Goal: Task Accomplishment & Management: Use online tool/utility

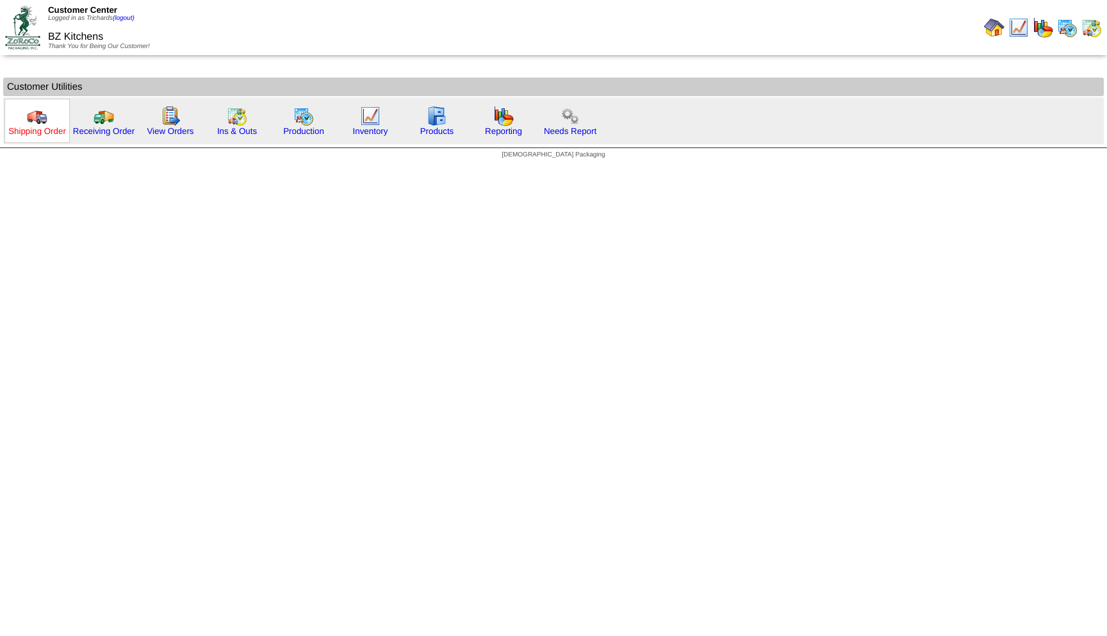
click at [29, 128] on link "Shipping Order" at bounding box center [37, 131] width 58 height 10
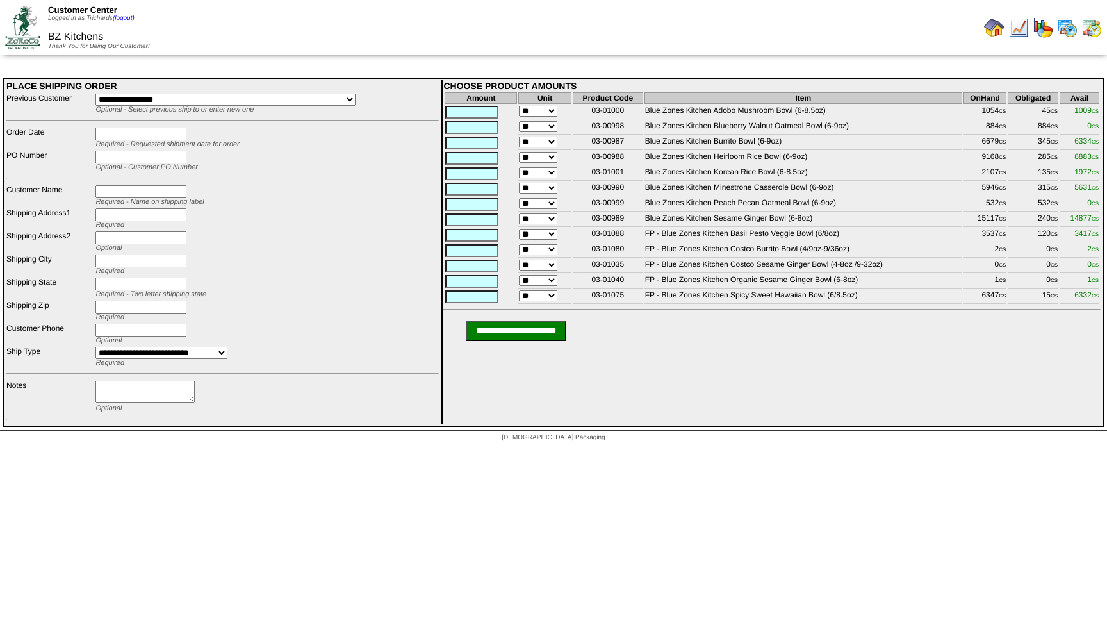
click at [988, 29] on img at bounding box center [994, 27] width 21 height 21
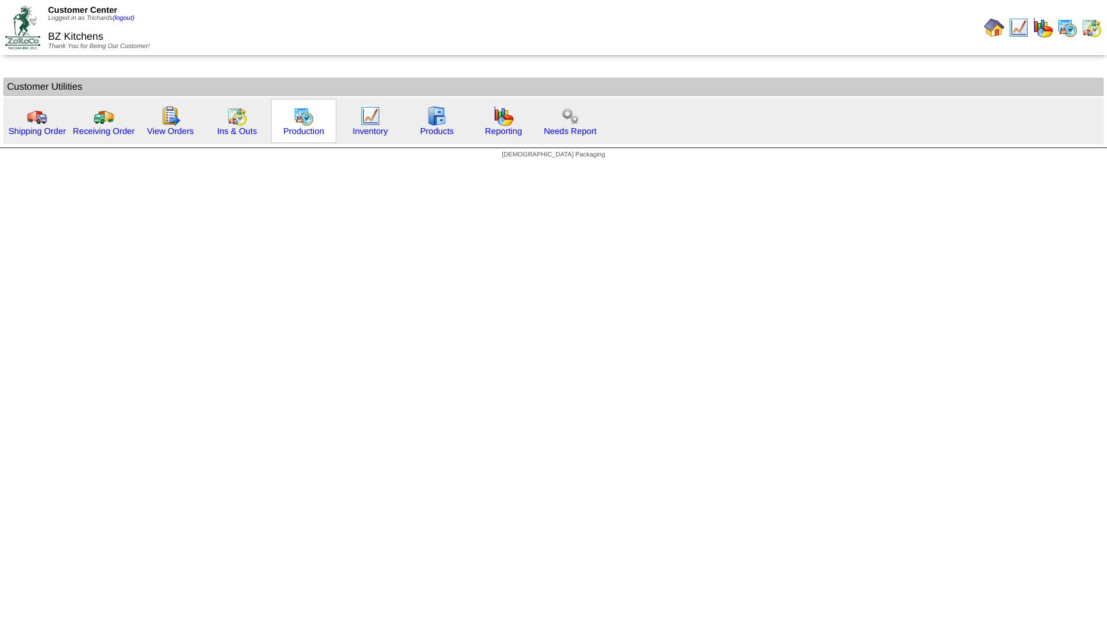
click at [302, 124] on img at bounding box center [303, 116] width 21 height 21
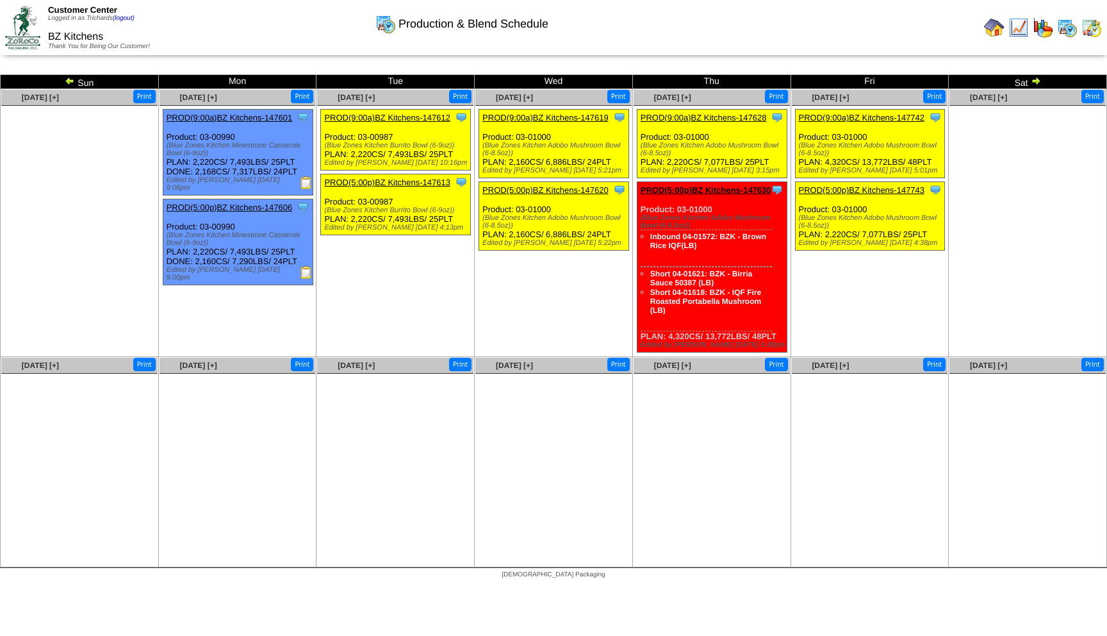
click at [87, 251] on ul at bounding box center [79, 202] width 156 height 192
click at [68, 80] on img at bounding box center [70, 81] width 10 height 10
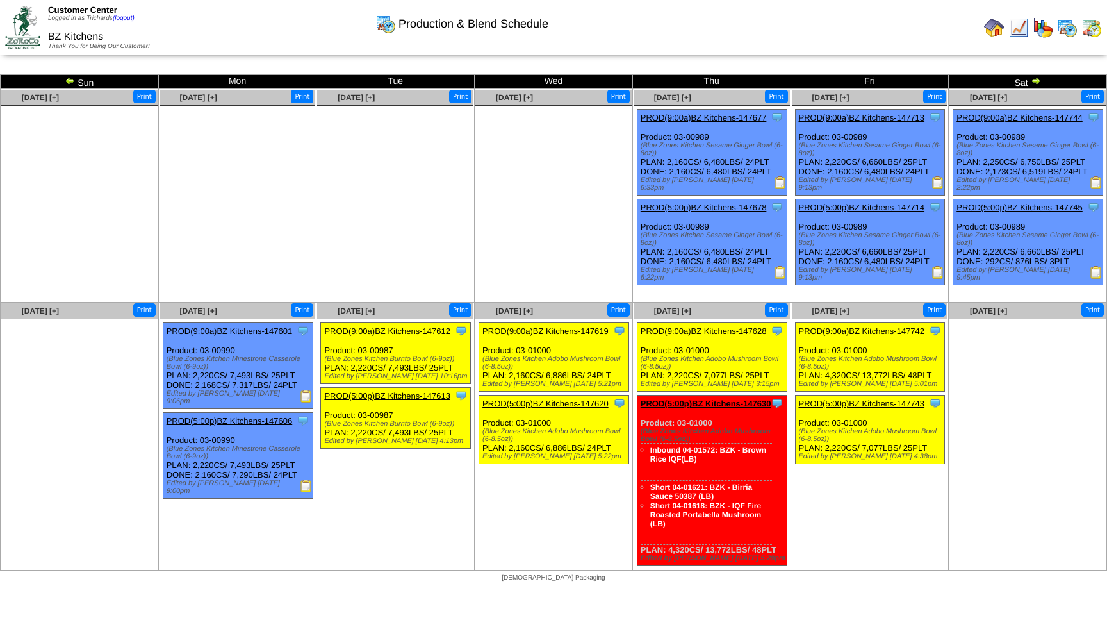
click at [467, 176] on ul at bounding box center [395, 202] width 156 height 192
click at [495, 197] on ul at bounding box center [553, 202] width 156 height 192
click at [530, 202] on ul at bounding box center [553, 202] width 156 height 192
click at [1036, 81] on img at bounding box center [1036, 81] width 10 height 10
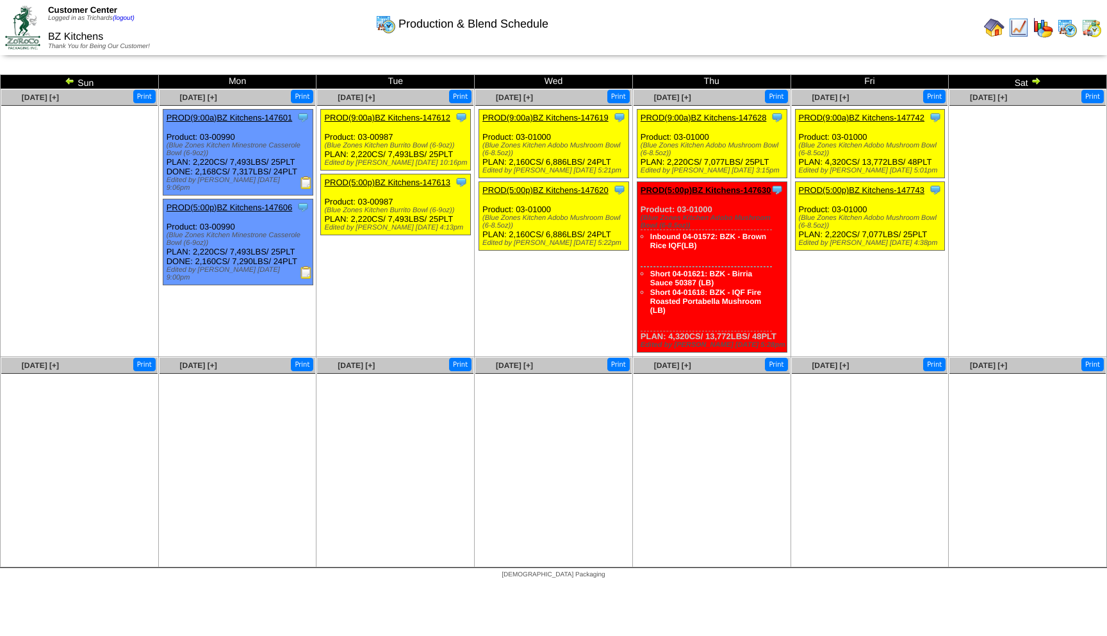
click at [992, 29] on img at bounding box center [994, 27] width 21 height 21
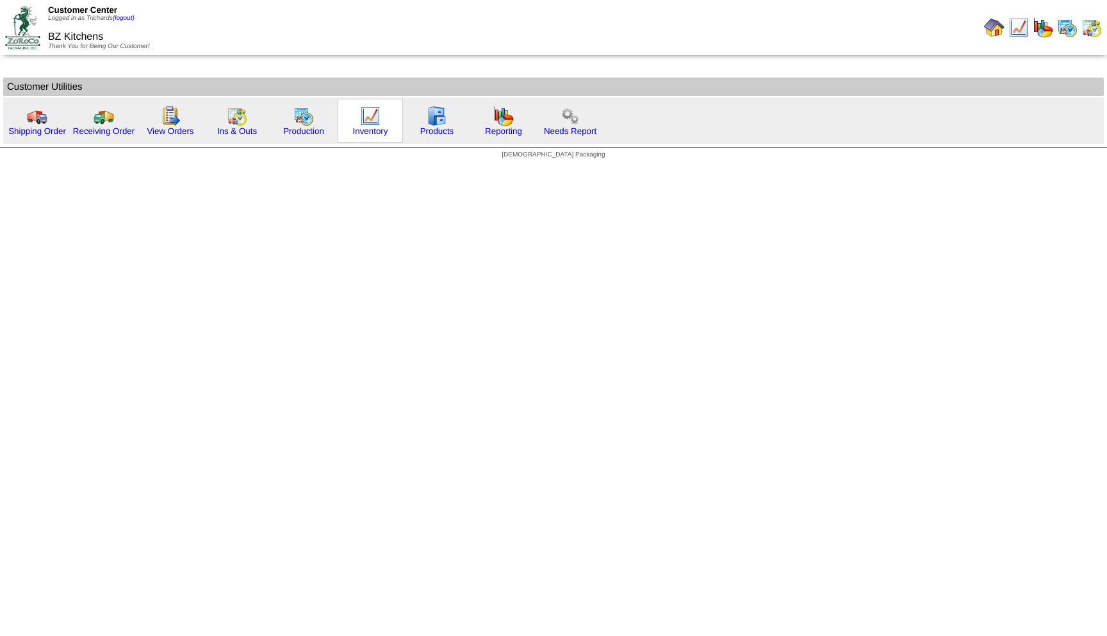
click at [370, 120] on img at bounding box center [370, 116] width 21 height 21
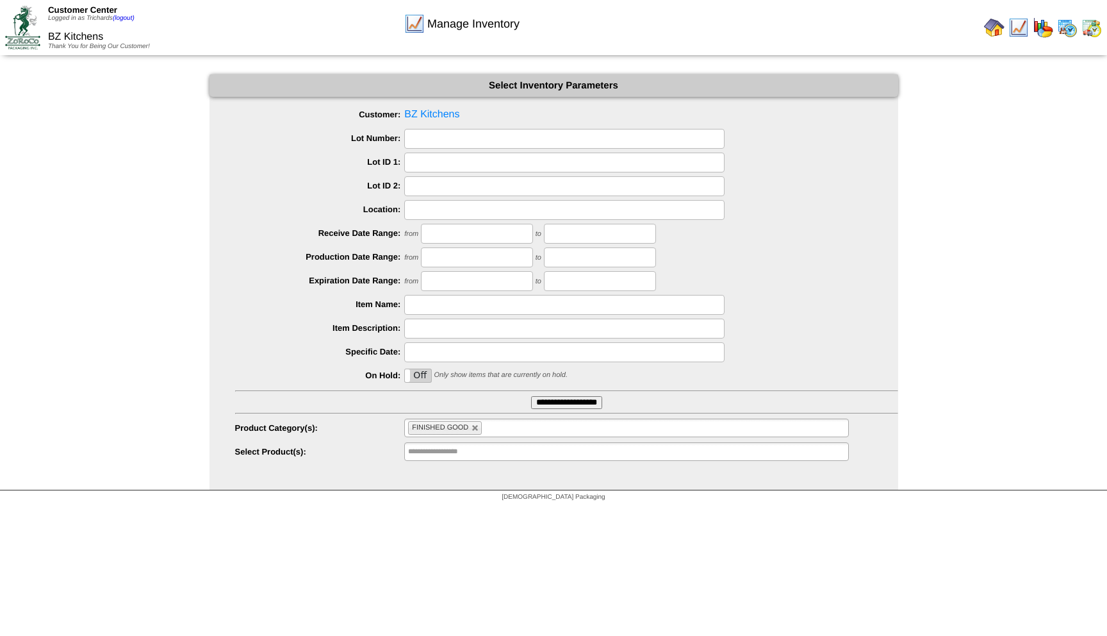
click at [576, 406] on input "**********" at bounding box center [566, 402] width 71 height 13
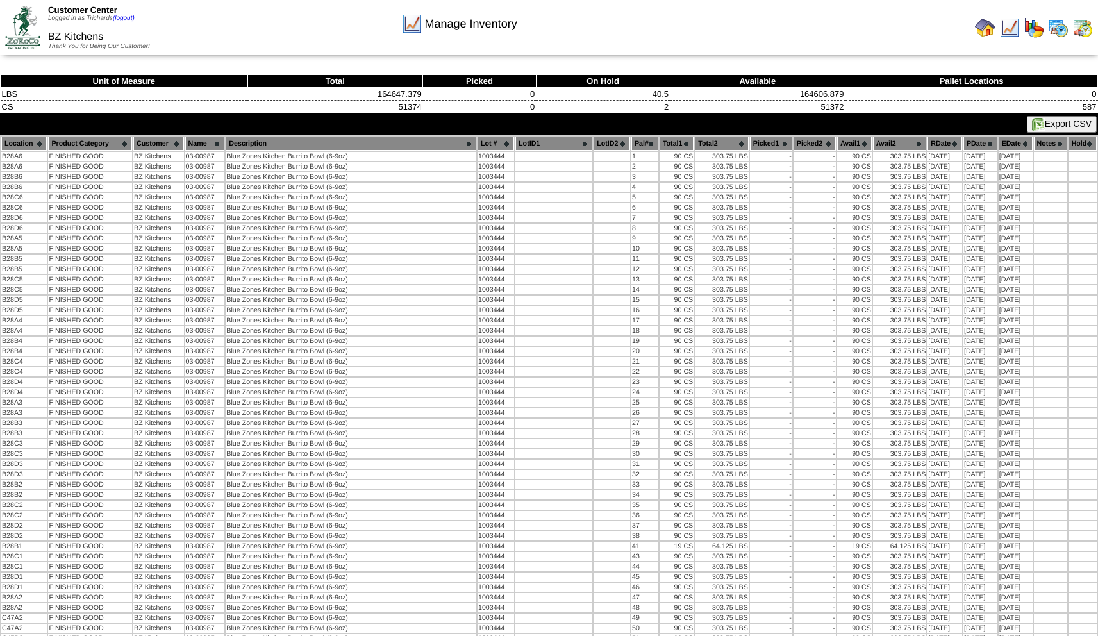
click at [1048, 129] on button "Export CSV" at bounding box center [1062, 124] width 70 height 17
click at [984, 31] on img at bounding box center [985, 27] width 21 height 21
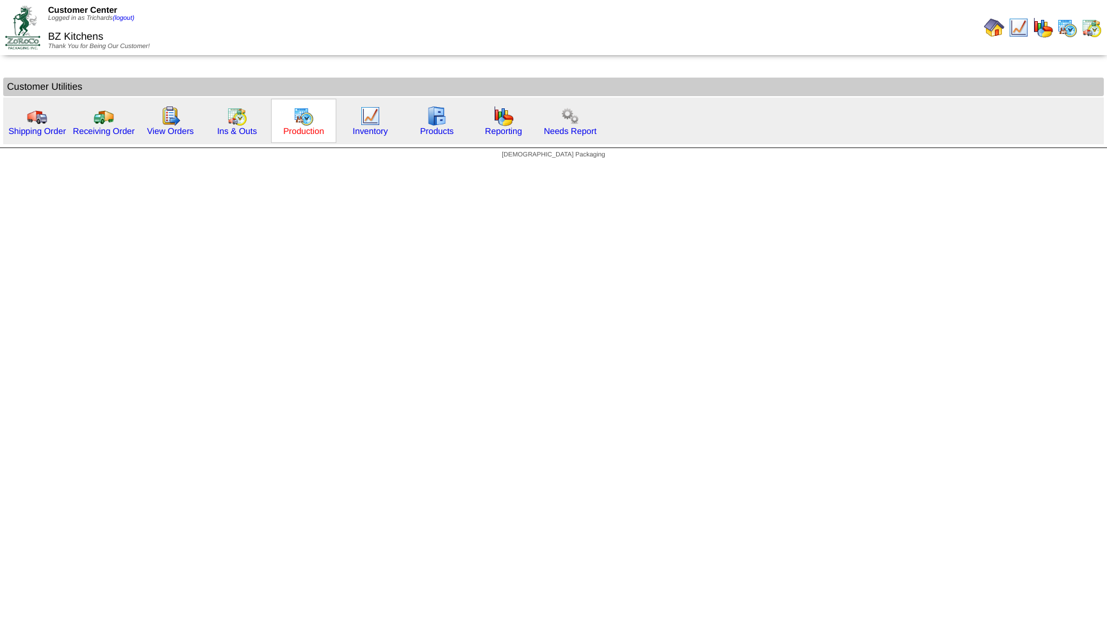
click at [307, 131] on link "Production" at bounding box center [303, 131] width 41 height 10
click at [295, 121] on img at bounding box center [303, 116] width 21 height 21
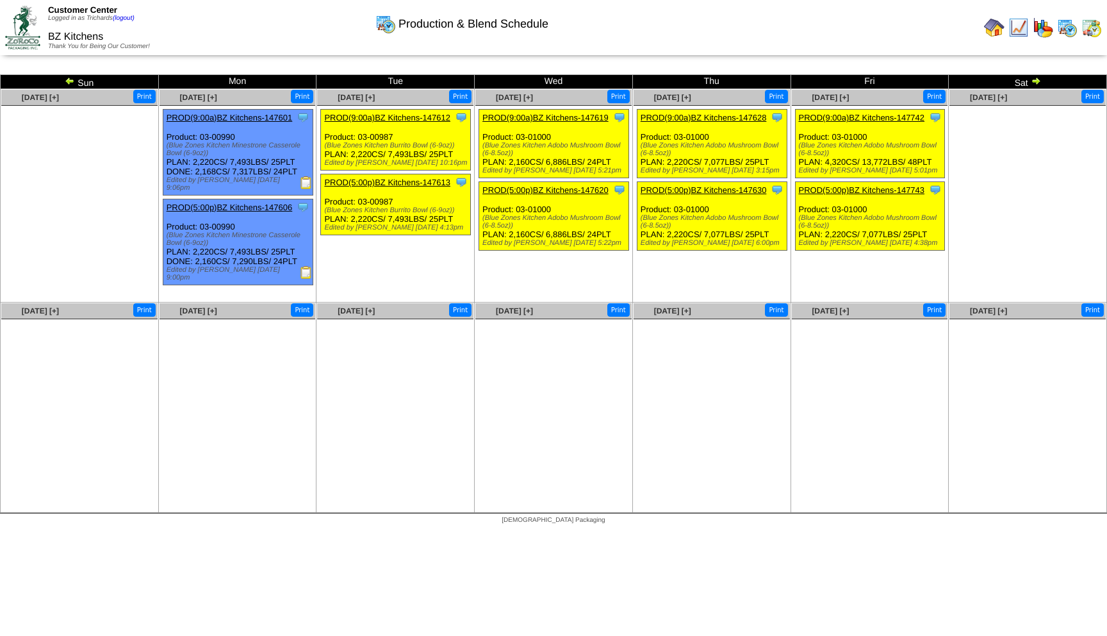
click at [70, 79] on img at bounding box center [70, 81] width 10 height 10
